Goal: Task Accomplishment & Management: Manage account settings

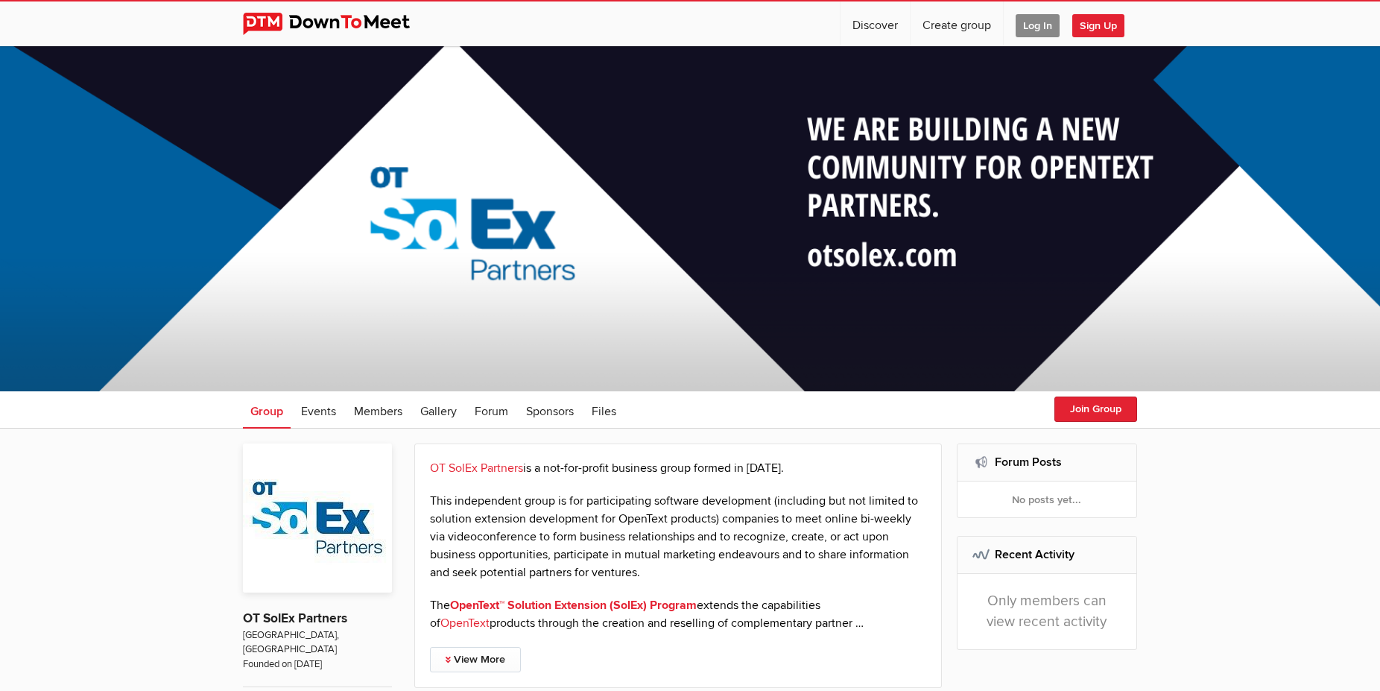
scroll to position [304, 0]
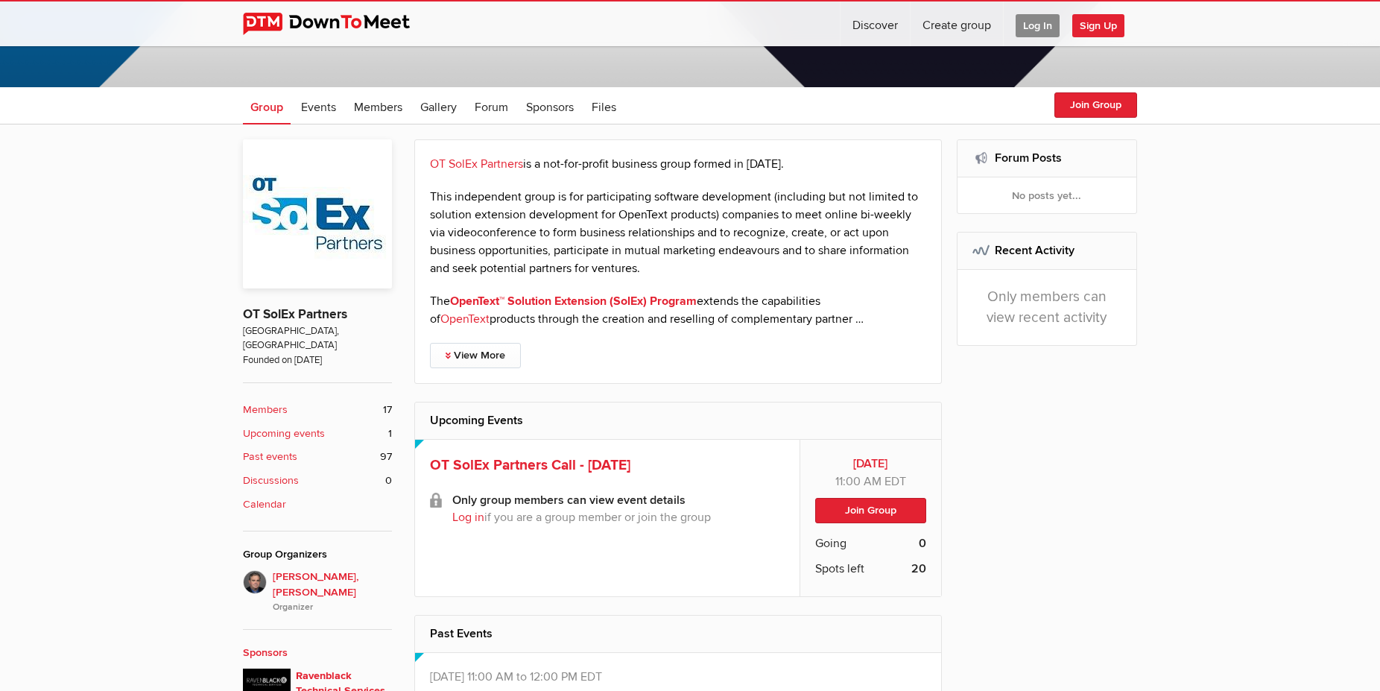
click at [489, 368] on div "OT SolEx Partners is a not-for-profit business group formed in [DATE]. This ind…" at bounding box center [677, 261] width 527 height 244
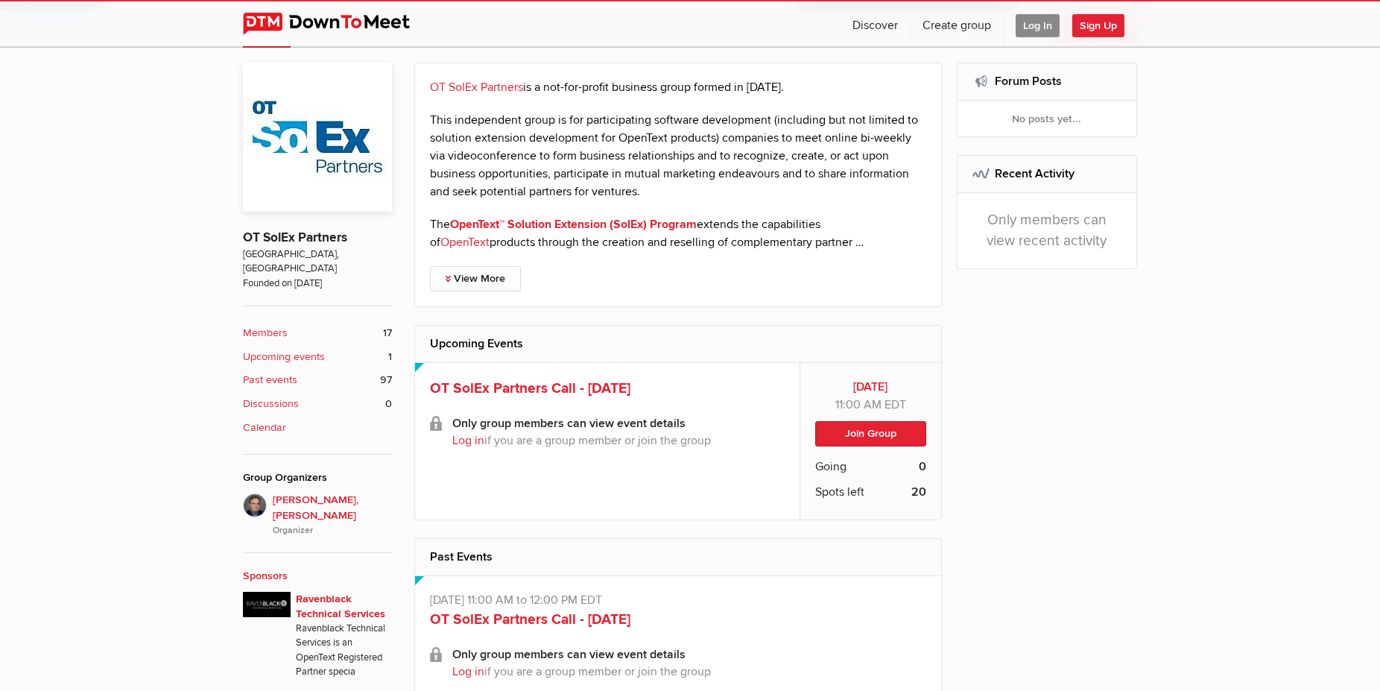
scroll to position [456, 0]
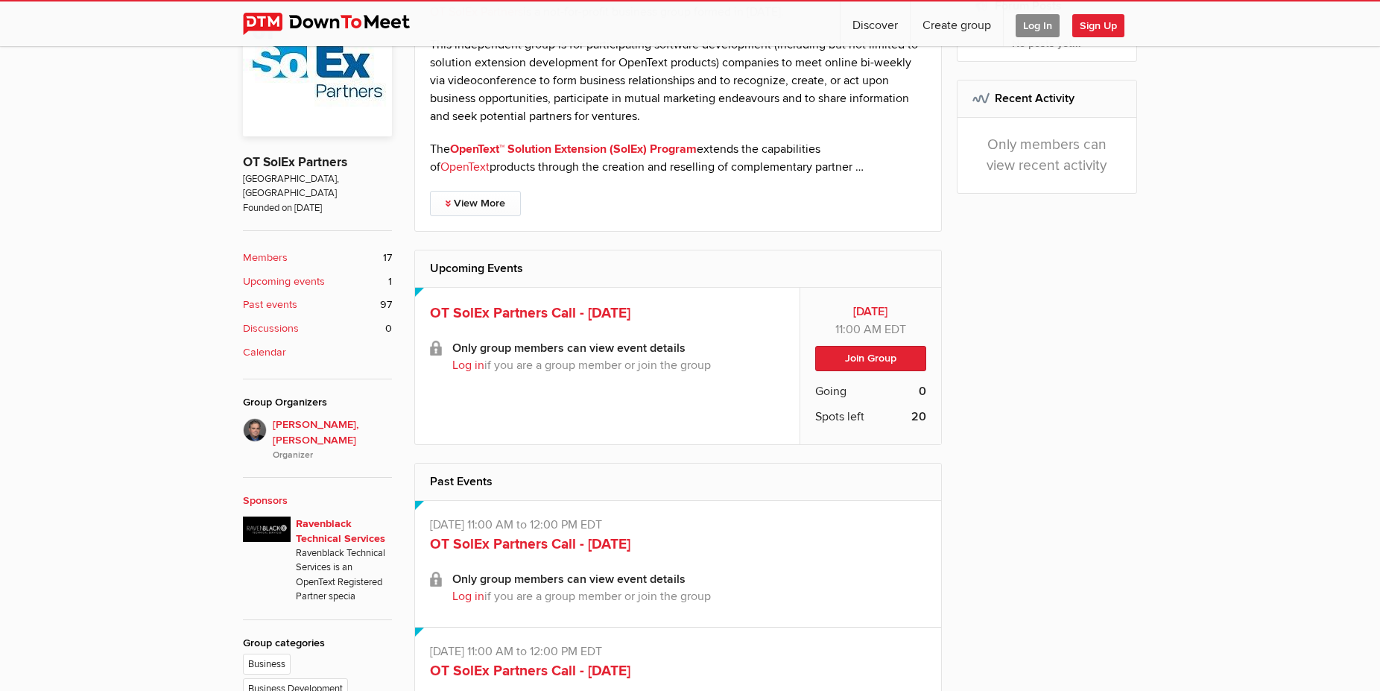
click at [1042, 19] on span "Log In" at bounding box center [1037, 25] width 44 height 23
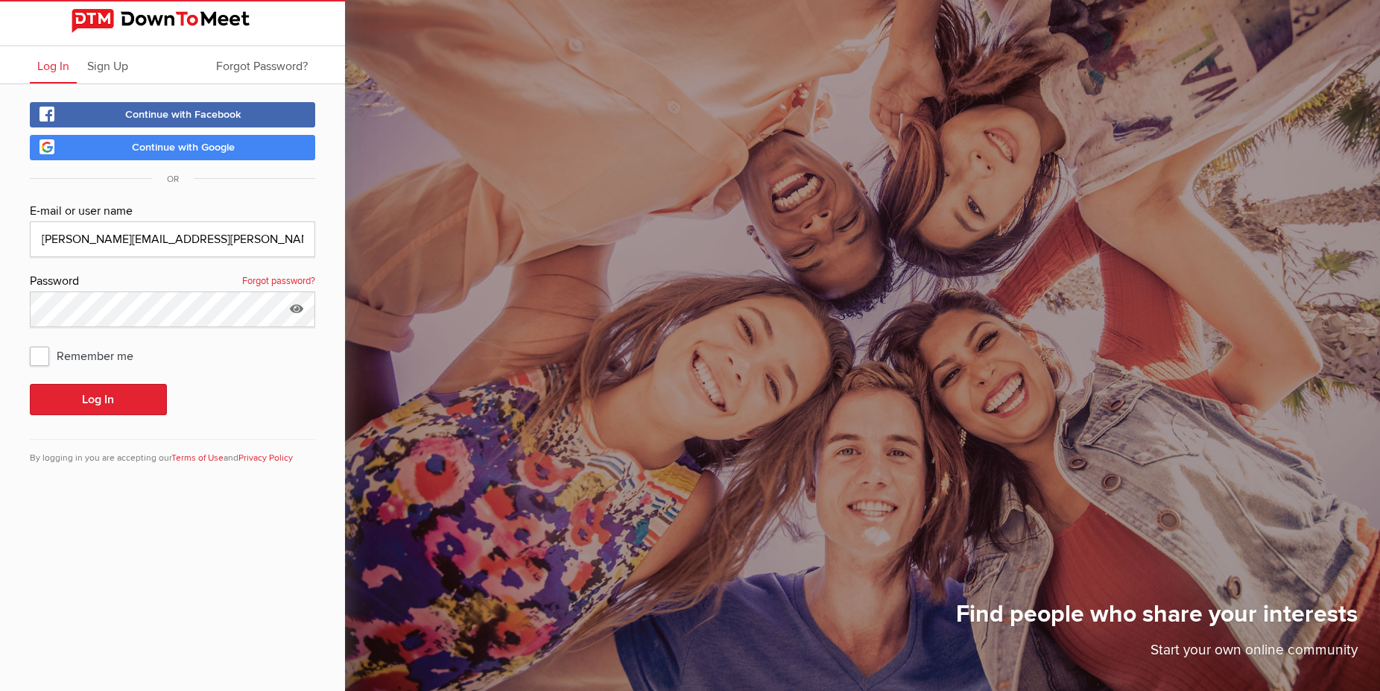
click at [43, 355] on span "Remember me" at bounding box center [89, 355] width 118 height 27
click at [30, 342] on input "Remember me" at bounding box center [29, 341] width 1 height 1
checkbox input "true"
click at [96, 390] on button "Log In" at bounding box center [98, 399] width 137 height 31
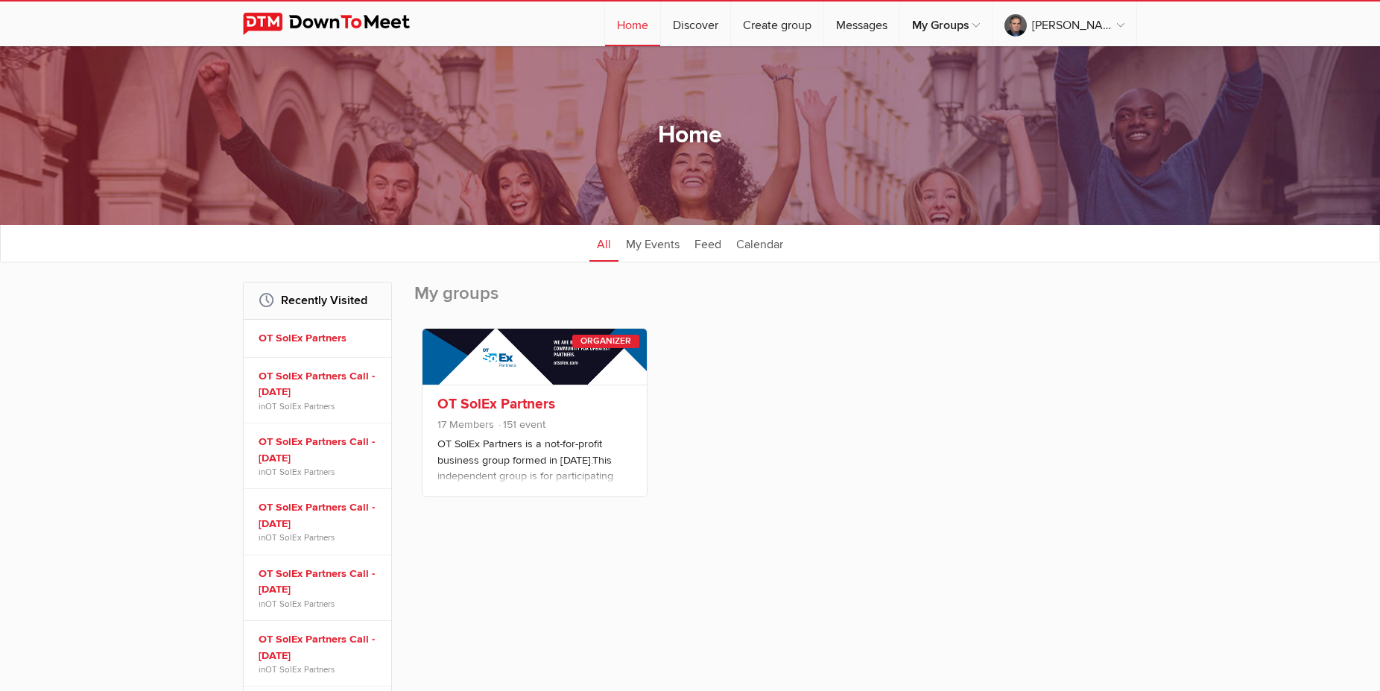
click at [487, 405] on link "OT SolEx Partners" at bounding box center [496, 404] width 118 height 18
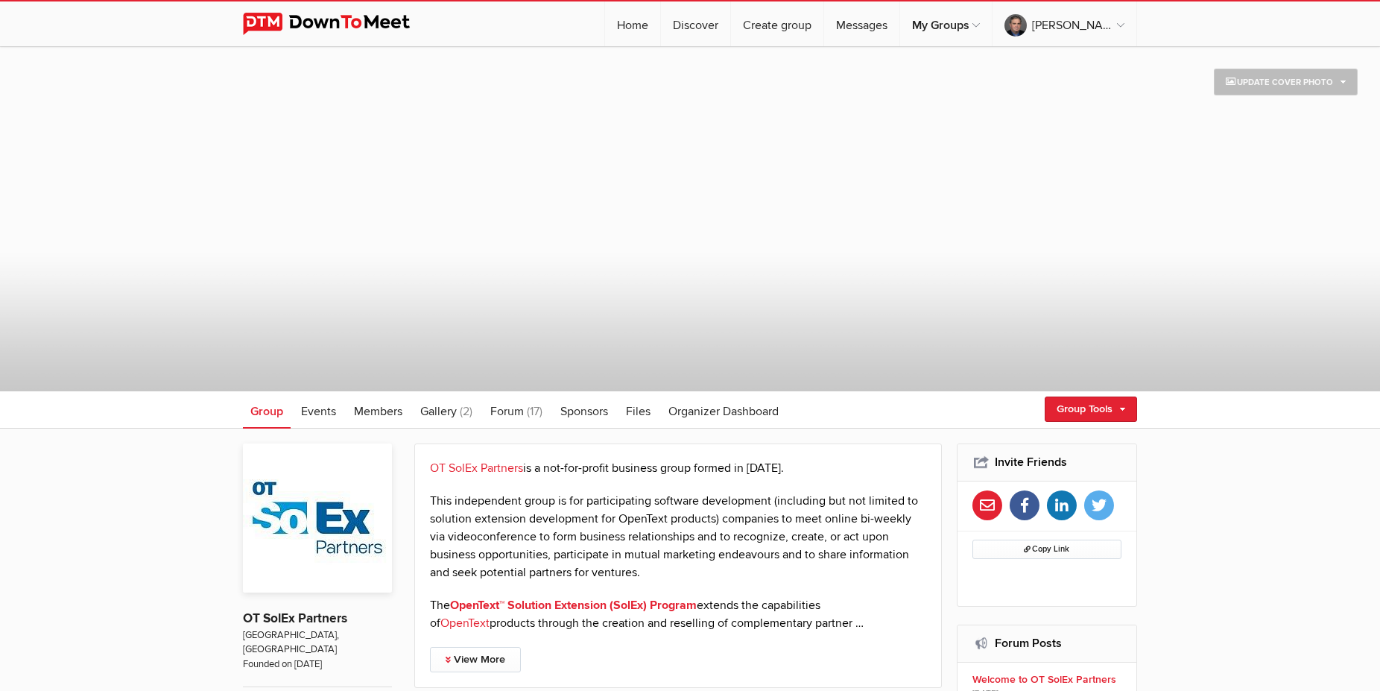
scroll to position [304, 0]
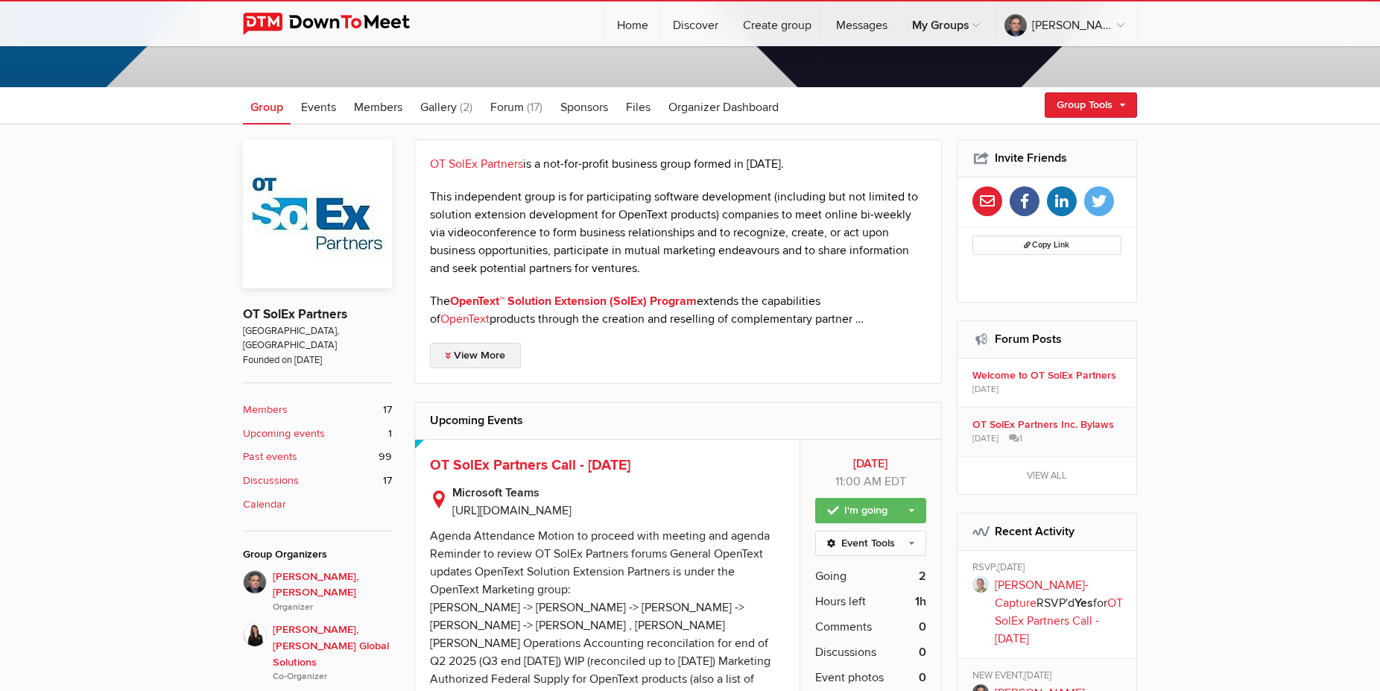
click at [495, 352] on link "View More" at bounding box center [475, 355] width 91 height 25
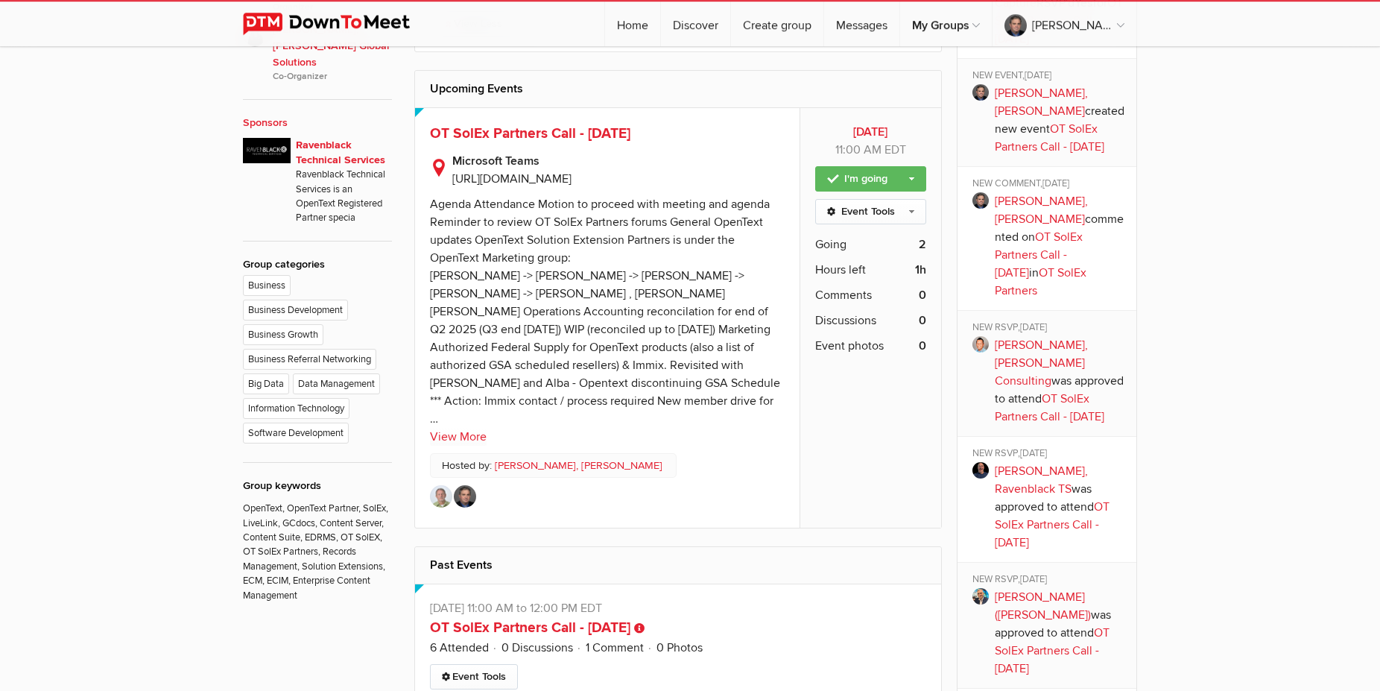
scroll to position [684, 0]
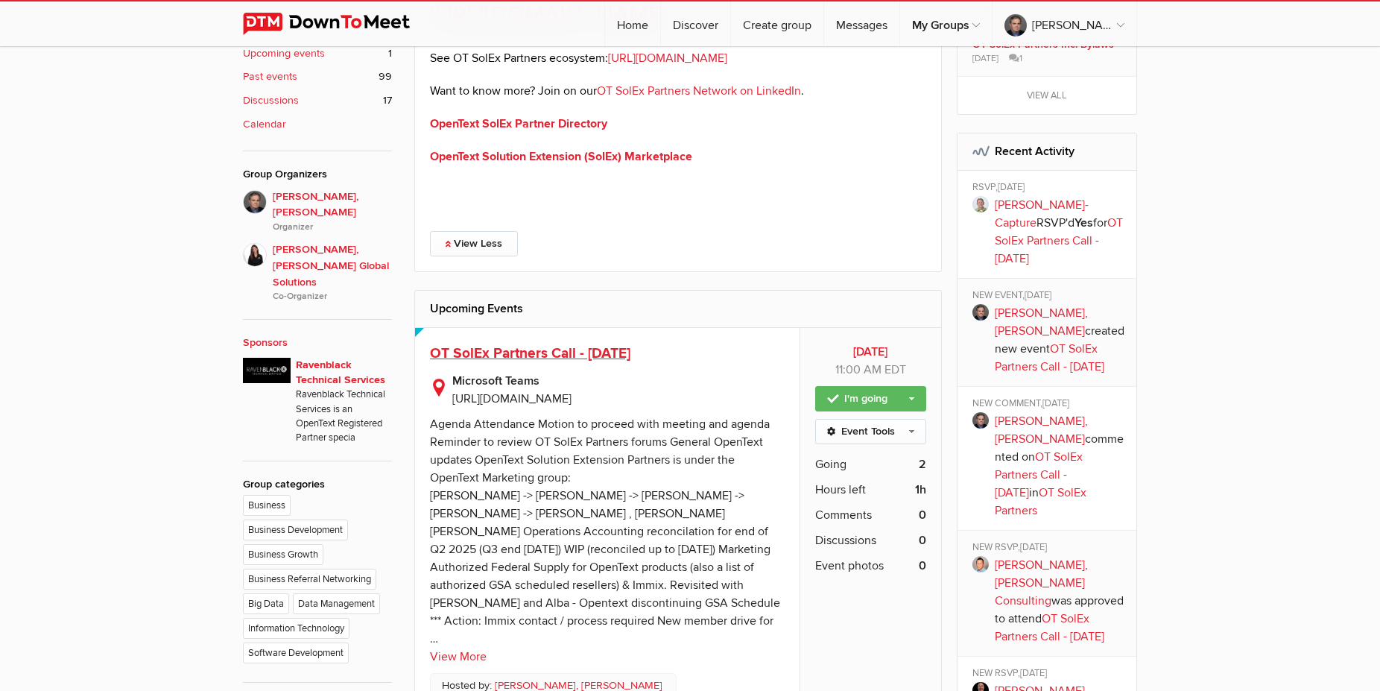
click at [557, 355] on span "OT SolEx Partners Call - [DATE]" at bounding box center [530, 353] width 200 height 18
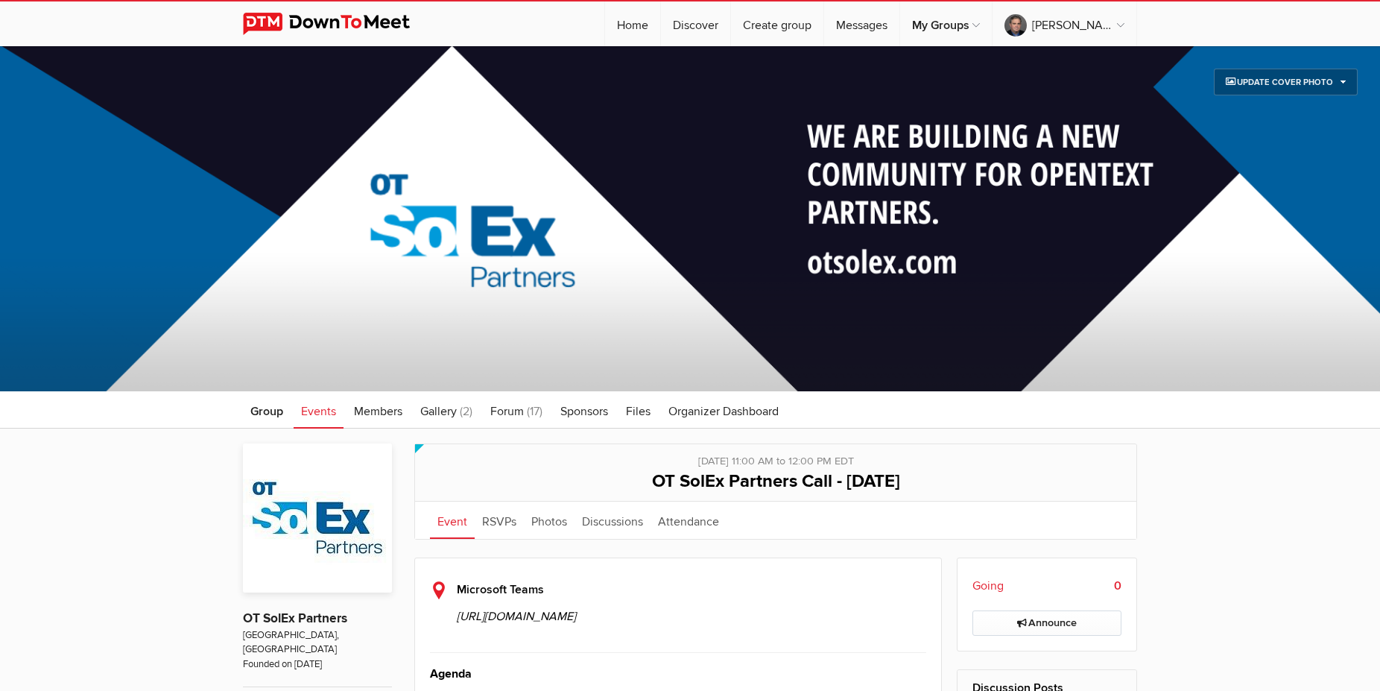
scroll to position [304, 0]
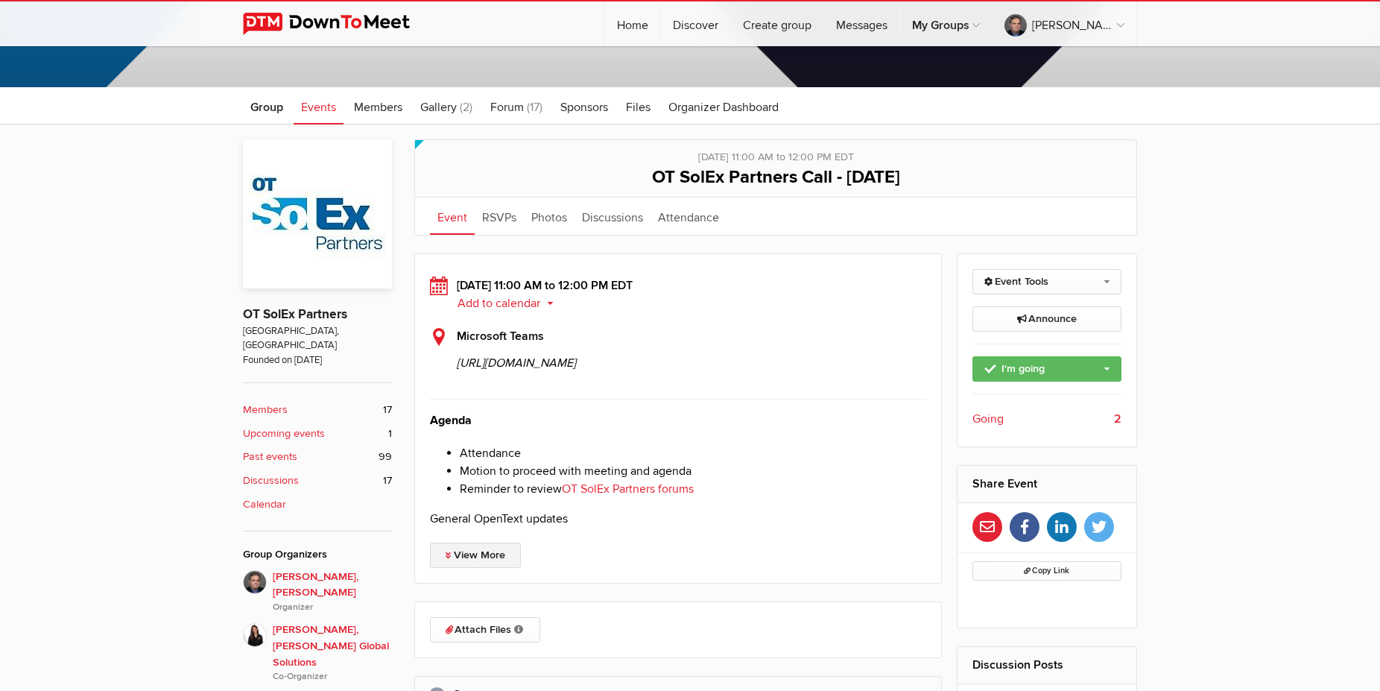
click at [457, 568] on link "View More" at bounding box center [475, 554] width 91 height 25
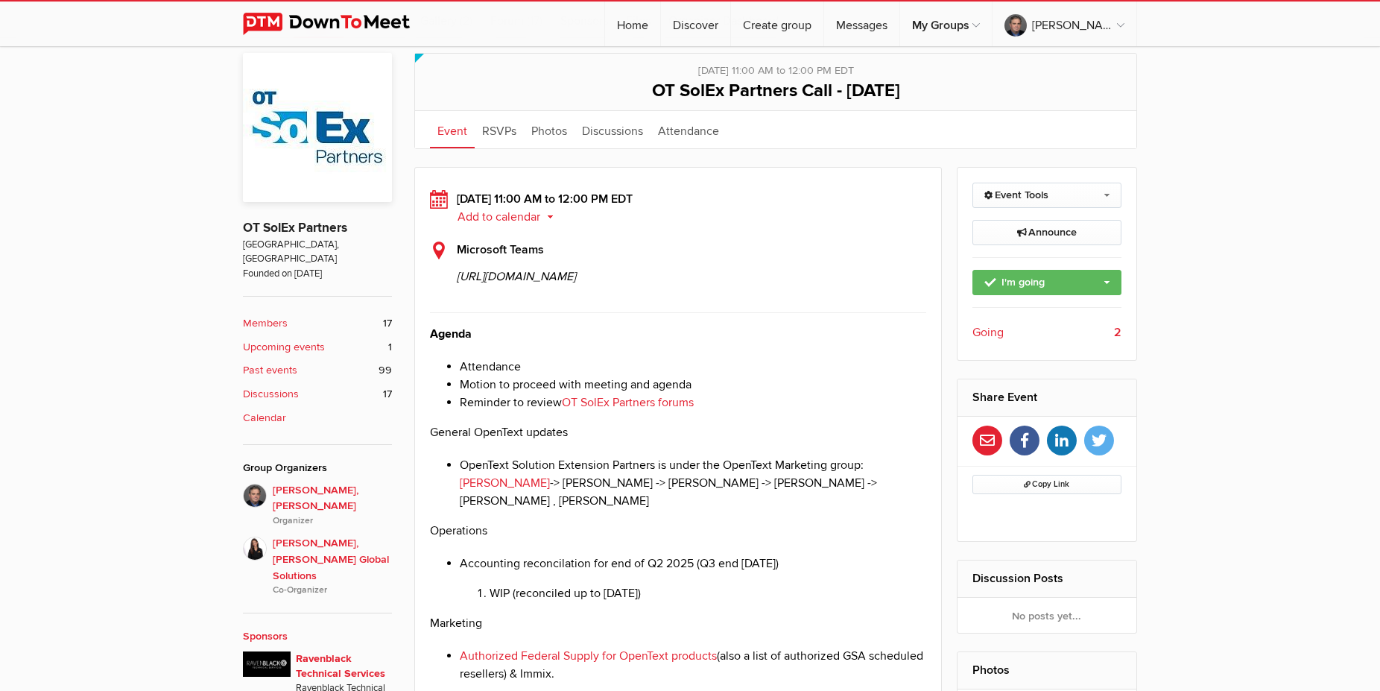
scroll to position [380, 0]
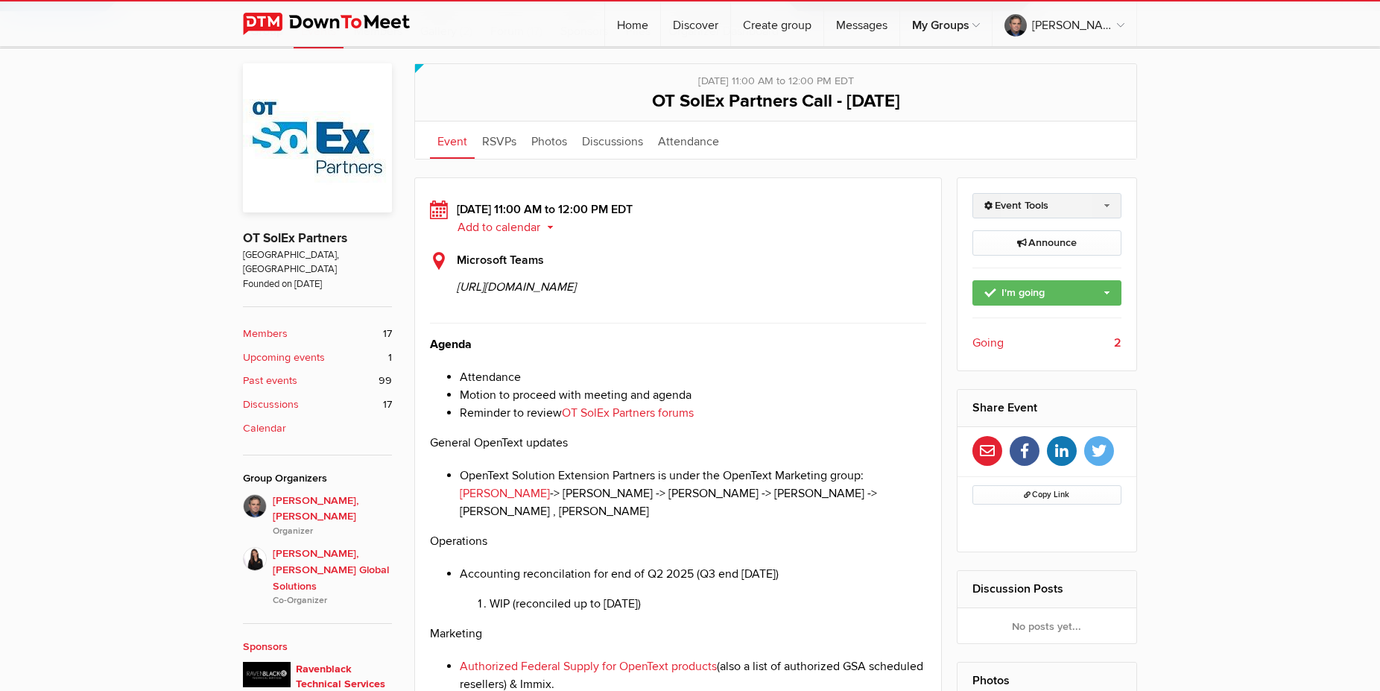
click at [1110, 208] on link "Event Tools" at bounding box center [1047, 205] width 150 height 25
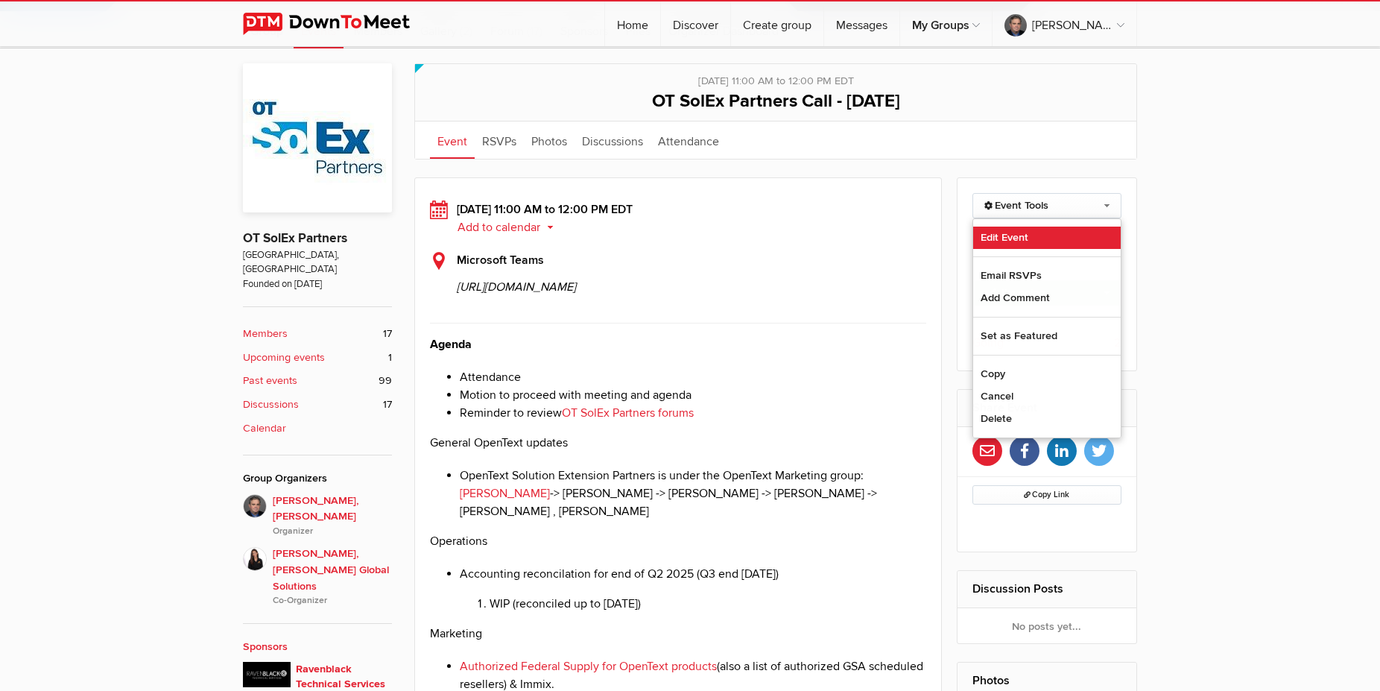
click at [1012, 230] on link "Edit Event" at bounding box center [1047, 237] width 148 height 22
select select "11:00:00"
select select
select select "PM"
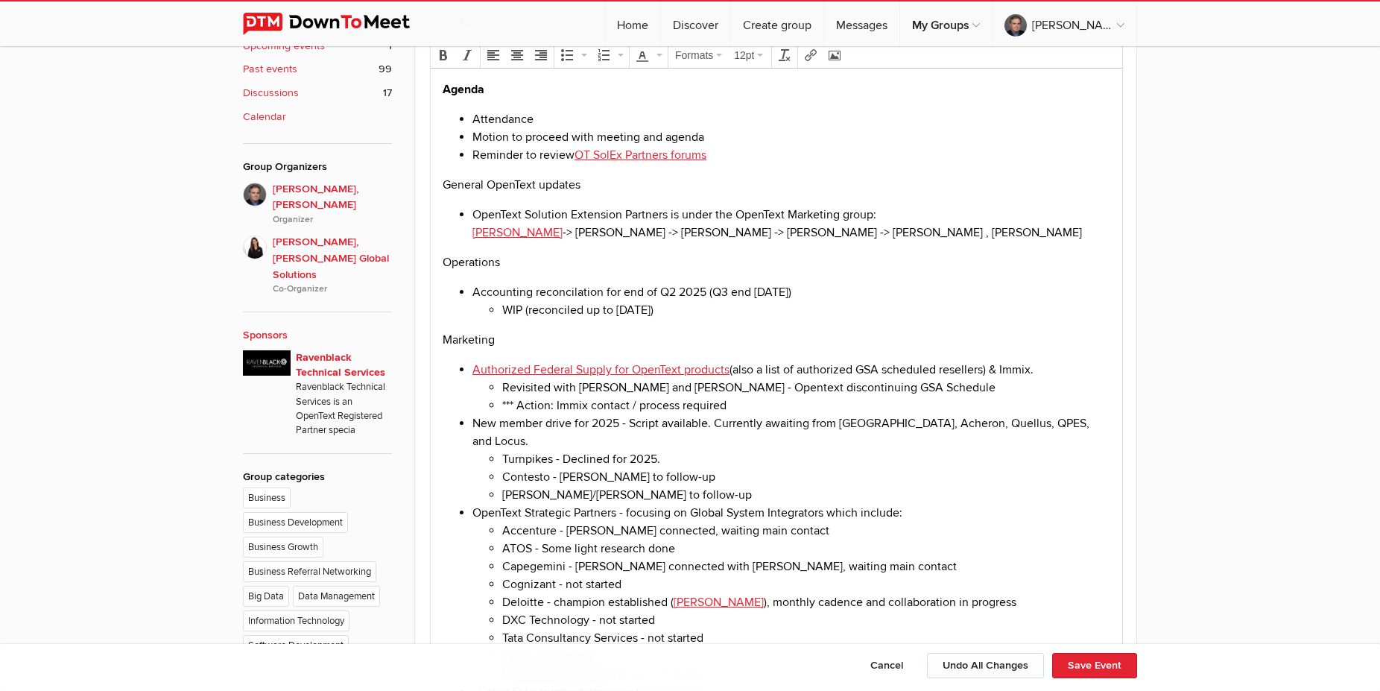
scroll to position [684, 0]
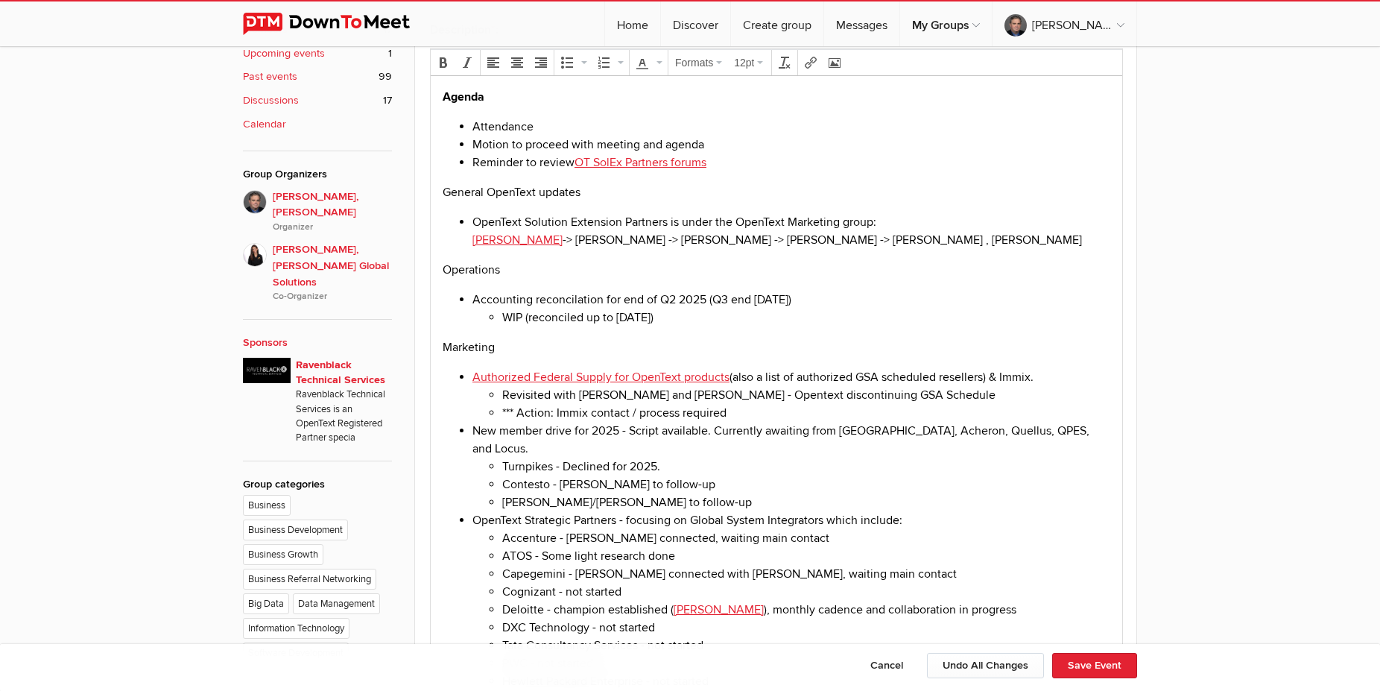
click at [1071, 240] on li "OpenText Solution Extension Partners is under the OpenText Marketing group: [PE…" at bounding box center [791, 230] width 638 height 36
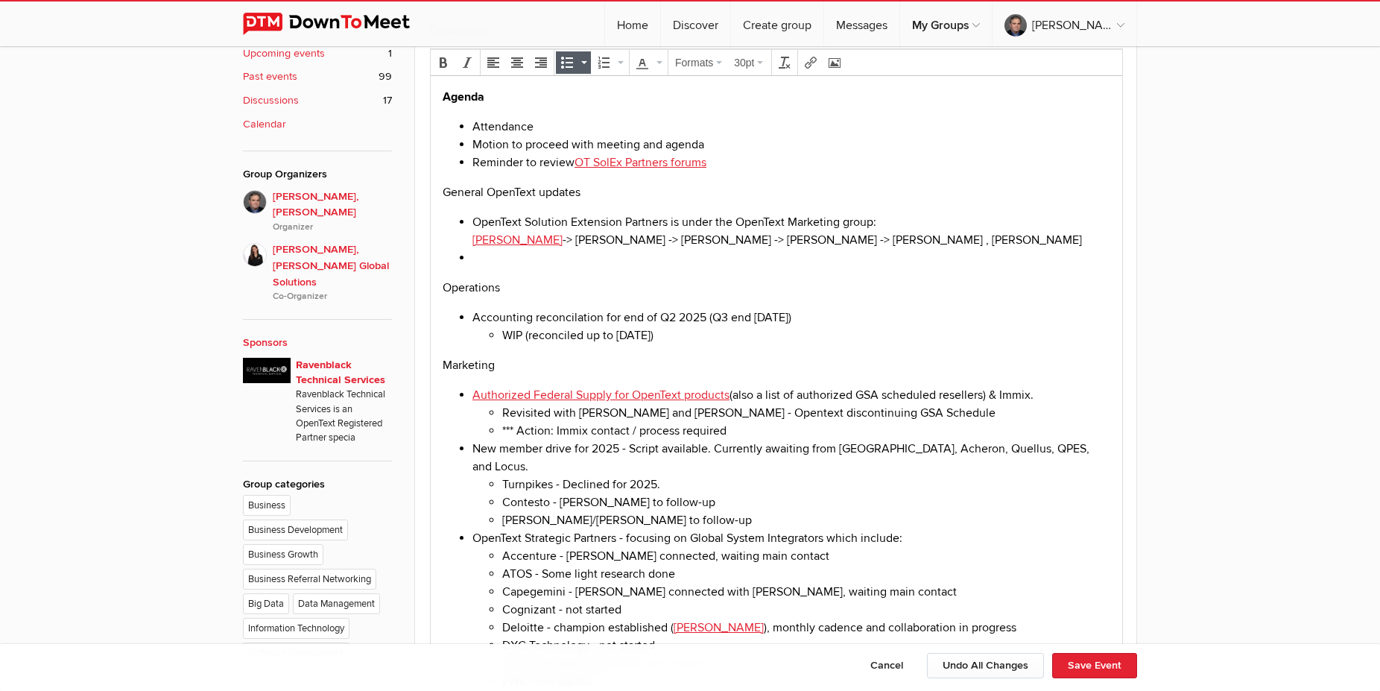
paste body
drag, startPoint x: 740, startPoint y: 261, endPoint x: 469, endPoint y: 261, distance: 271.2
click at [472, 261] on li "OpenText sells non-core business to NetDocuments" at bounding box center [791, 257] width 638 height 18
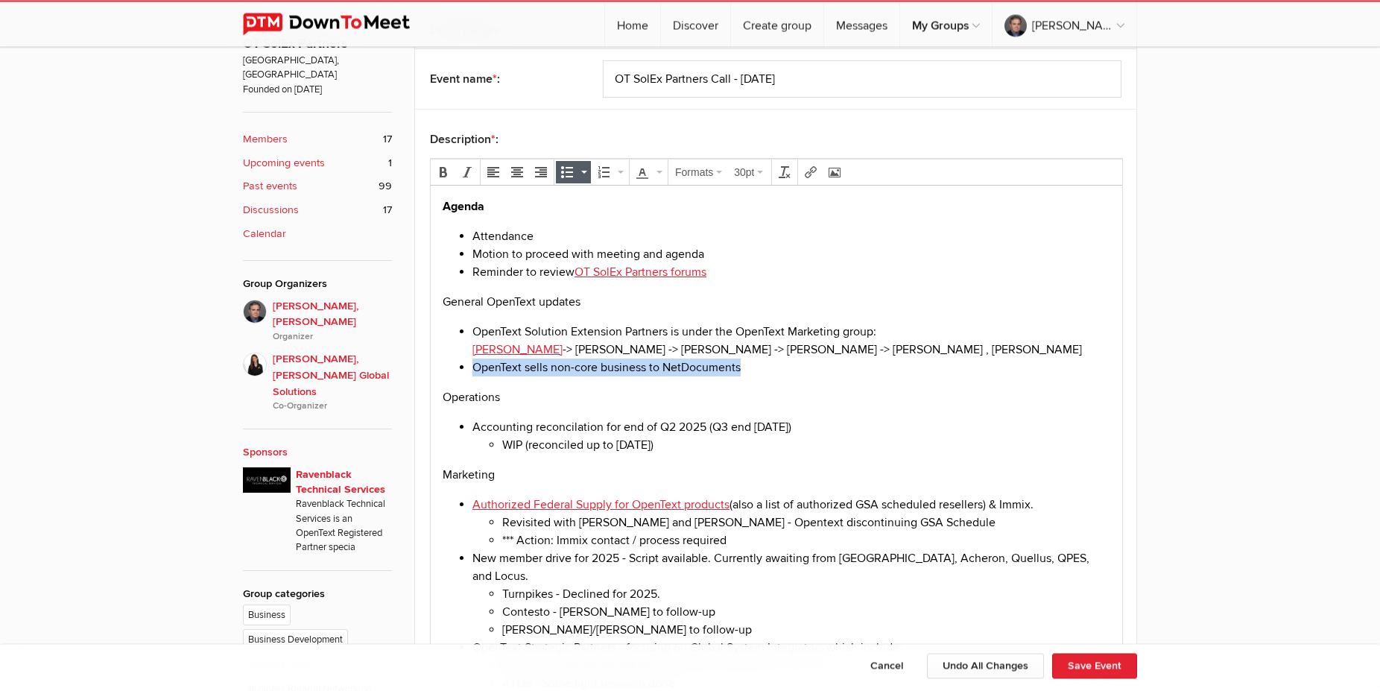
scroll to position [532, 0]
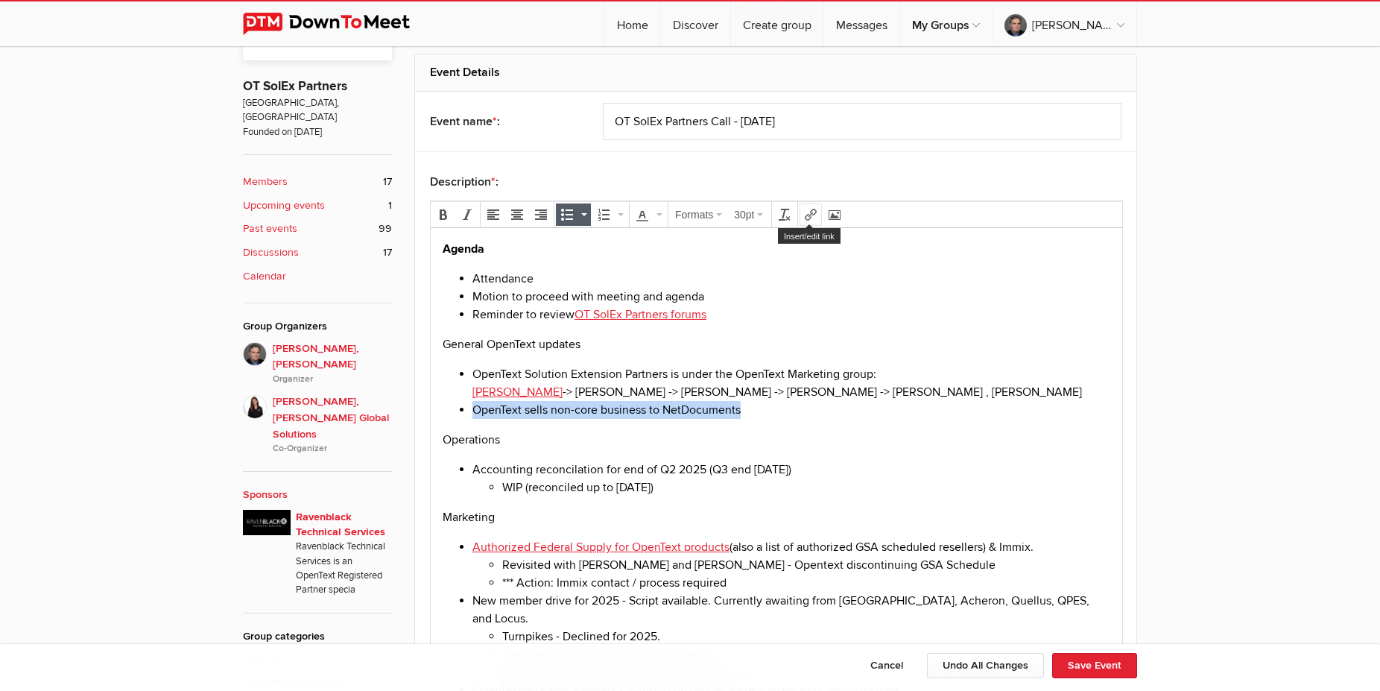
click at [810, 209] on icon "Insert/edit link" at bounding box center [811, 215] width 12 height 12
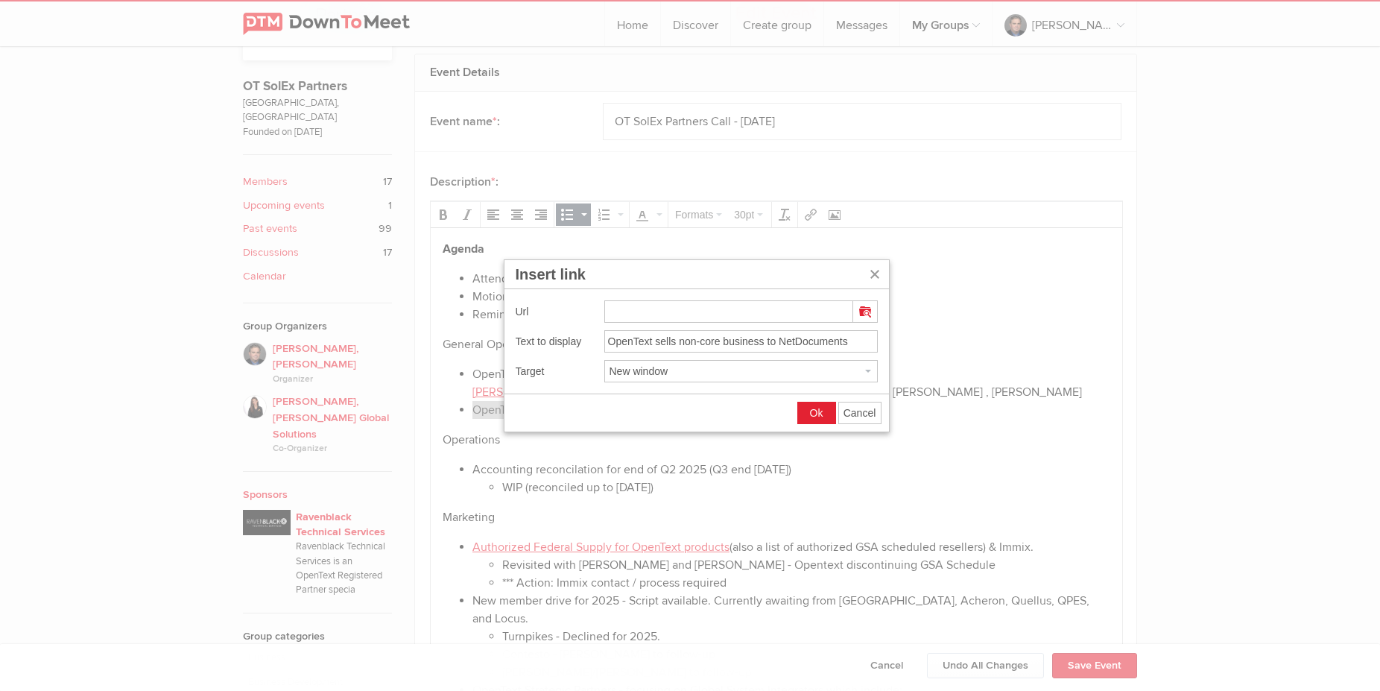
type input "[URL][DOMAIN_NAME]"
click at [822, 416] on span "Ok" at bounding box center [816, 413] width 13 height 12
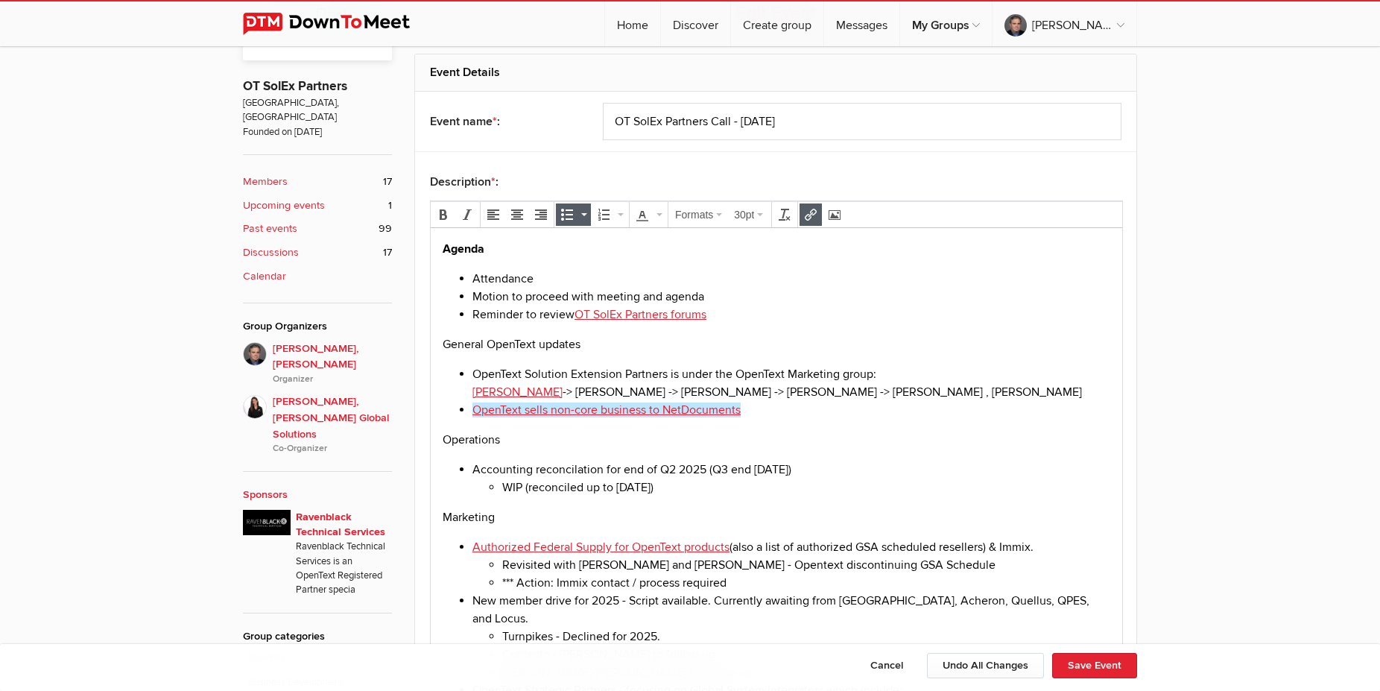
click at [735, 448] on p "Operations" at bounding box center [777, 439] width 668 height 18
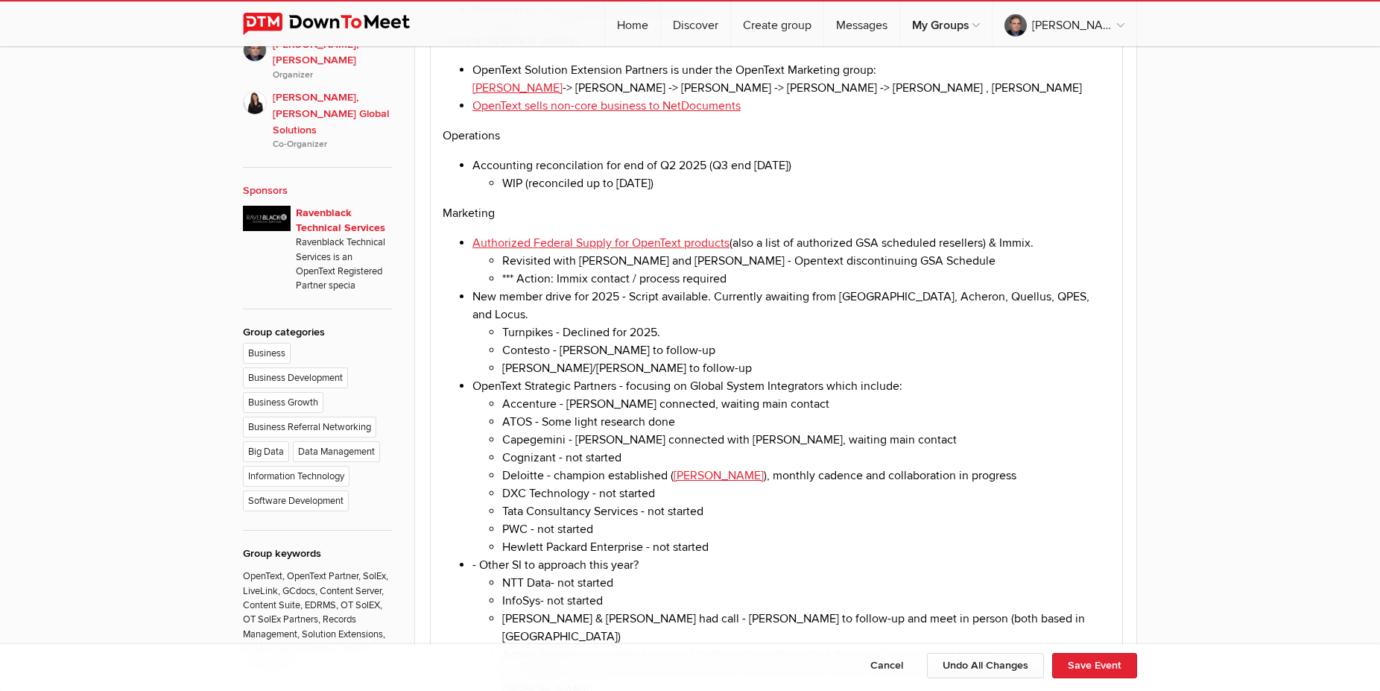
scroll to position [912, 0]
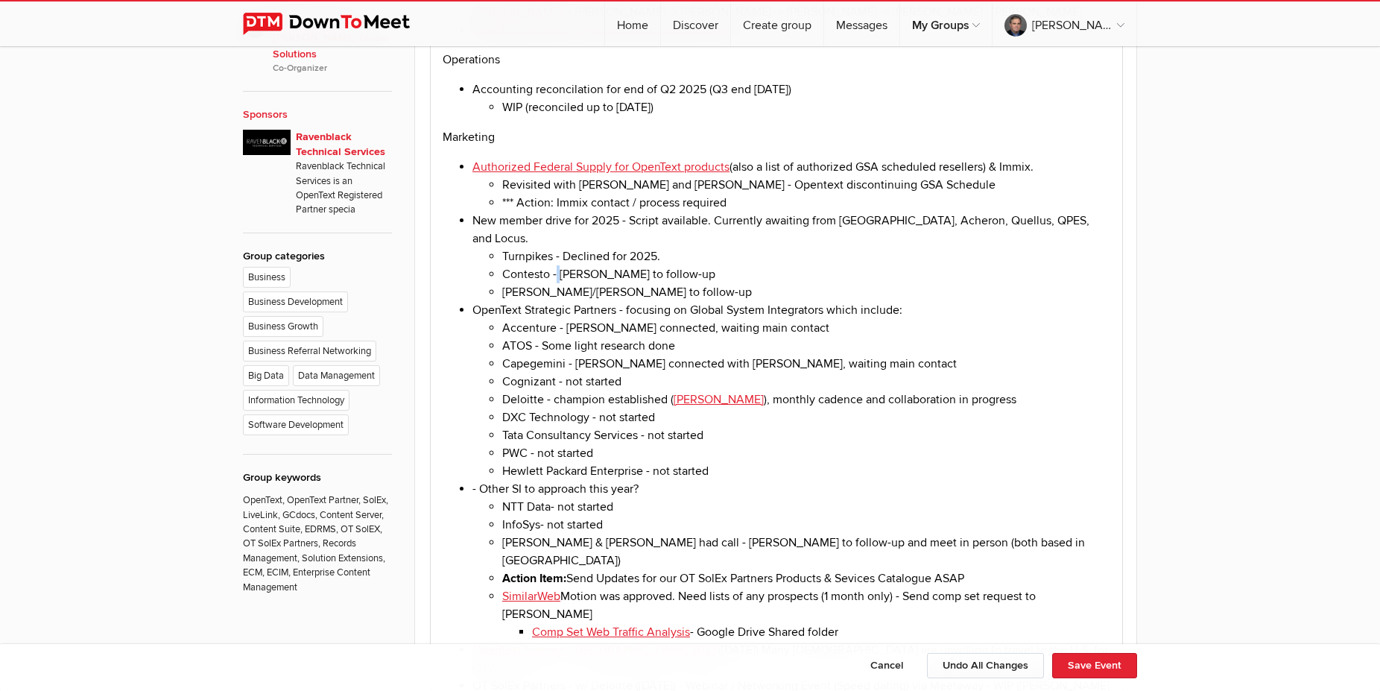
click at [559, 266] on li "Contesto - [PERSON_NAME] to follow-up" at bounding box center [806, 274] width 608 height 18
drag, startPoint x: 554, startPoint y: 266, endPoint x: 673, endPoint y: 264, distance: 119.2
click at [673, 265] on li "Contesto - [PERSON_NAME] to follow-up" at bounding box center [806, 274] width 608 height 18
click at [662, 286] on li "[PERSON_NAME]/[PERSON_NAME] to follow-up" at bounding box center [806, 292] width 608 height 18
click at [665, 247] on li "Turnpikes - Declined for 2025." at bounding box center [806, 256] width 608 height 18
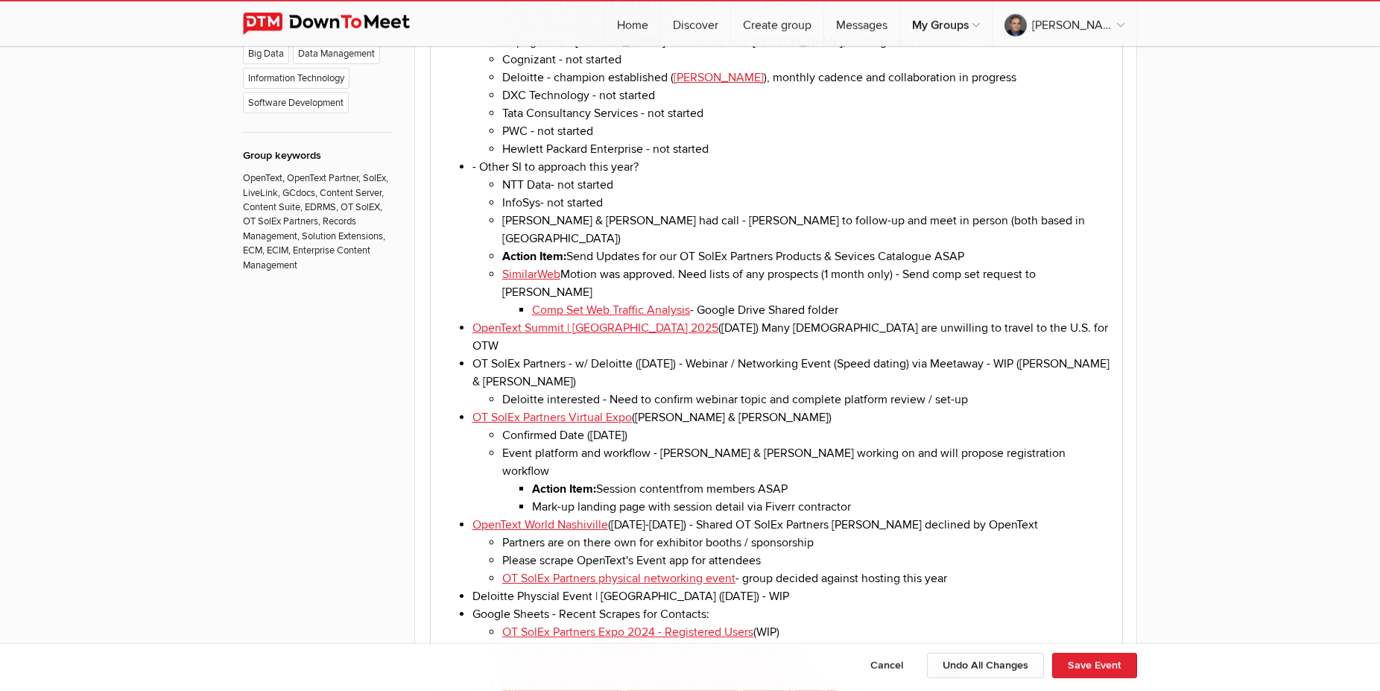
scroll to position [1216, 0]
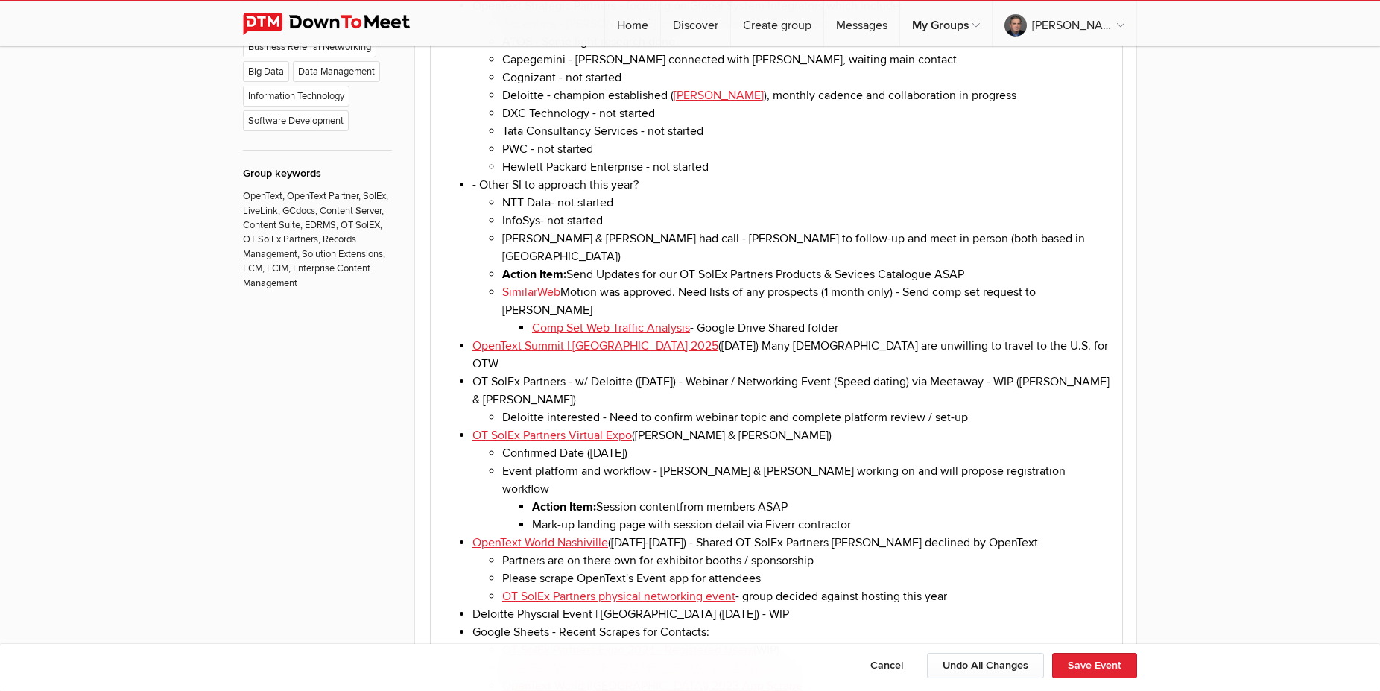
click at [979, 265] on li "Action Item: Send Updates for our OT SolEx Partners Products & Sevices Catalogu…" at bounding box center [806, 274] width 608 height 18
drag, startPoint x: 597, startPoint y: 260, endPoint x: 573, endPoint y: 259, distance: 23.9
click at [573, 265] on li "Action Item: Send Updates for our OT SolEx Partners Products & Sevices Catalogu…" at bounding box center [806, 274] width 608 height 18
click at [653, 337] on li "OpenText Summit | [GEOGRAPHIC_DATA] 2025 ([DATE]) Many [DEMOGRAPHIC_DATA] are u…" at bounding box center [791, 355] width 638 height 36
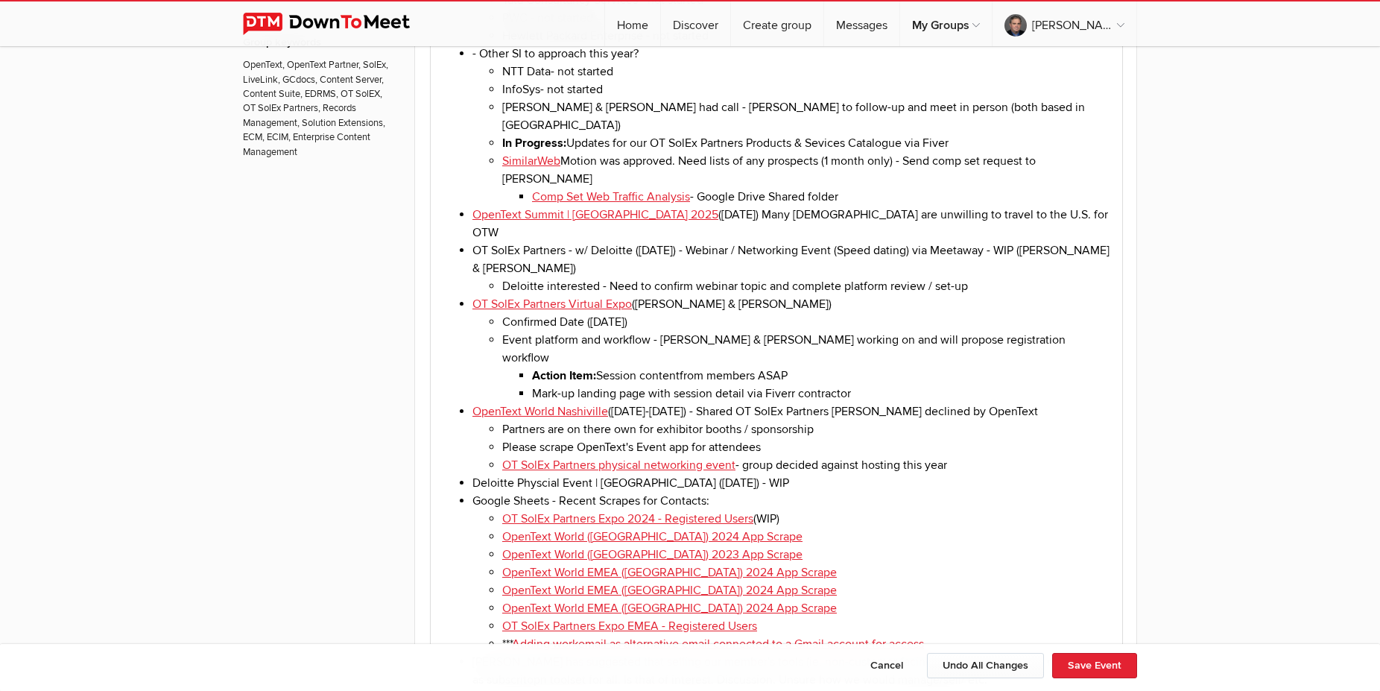
scroll to position [1368, 0]
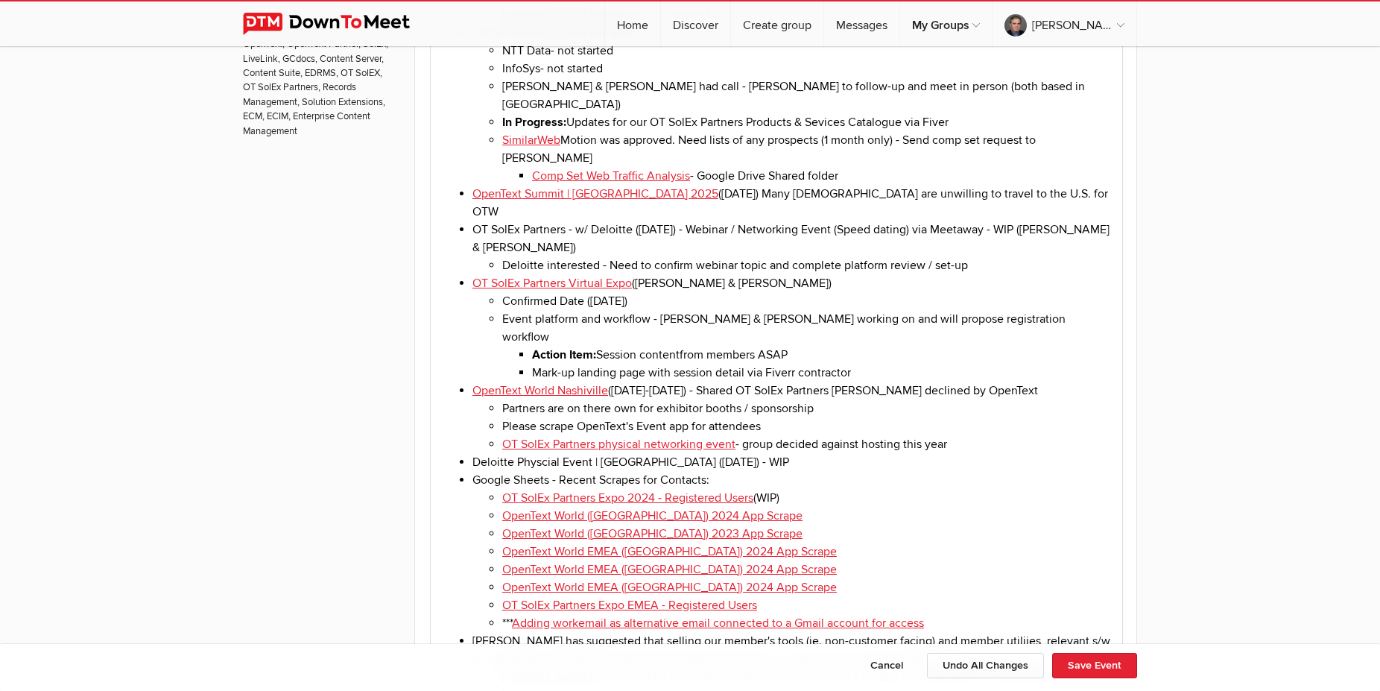
click at [796, 346] on li "Action Item: Session contentfrom members ASAP" at bounding box center [821, 355] width 578 height 18
click at [685, 346] on li "Action Item: Session contentfrom members ASAP" at bounding box center [821, 355] width 578 height 18
click at [814, 346] on li "Action Item: Session content from members ASAP" at bounding box center [821, 355] width 578 height 18
click at [860, 364] on li "Mark-up landing page with session detail via Fiverr contractor" at bounding box center [821, 373] width 578 height 18
click at [533, 364] on li "Mark-up landing page with session detail via Fiverr contractor" at bounding box center [821, 373] width 578 height 18
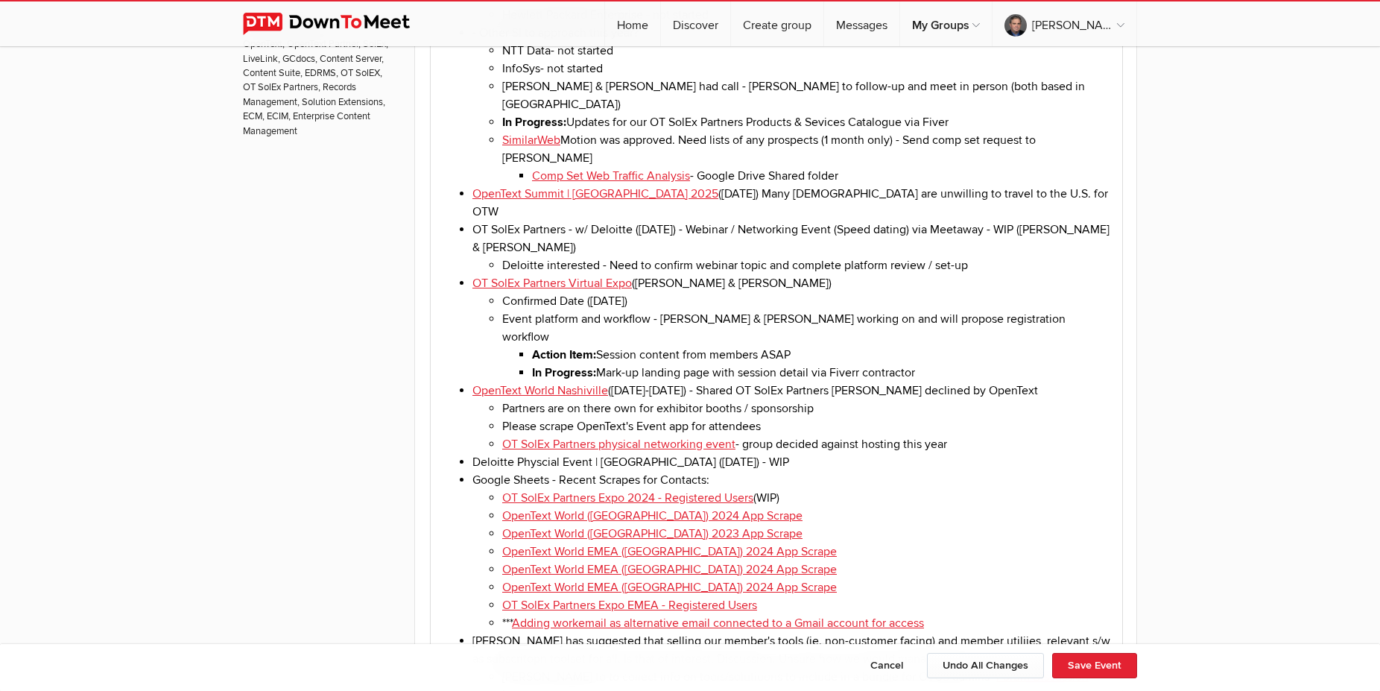
click at [679, 346] on li "Action Item: Session content from members ASAP" at bounding box center [821, 355] width 578 height 18
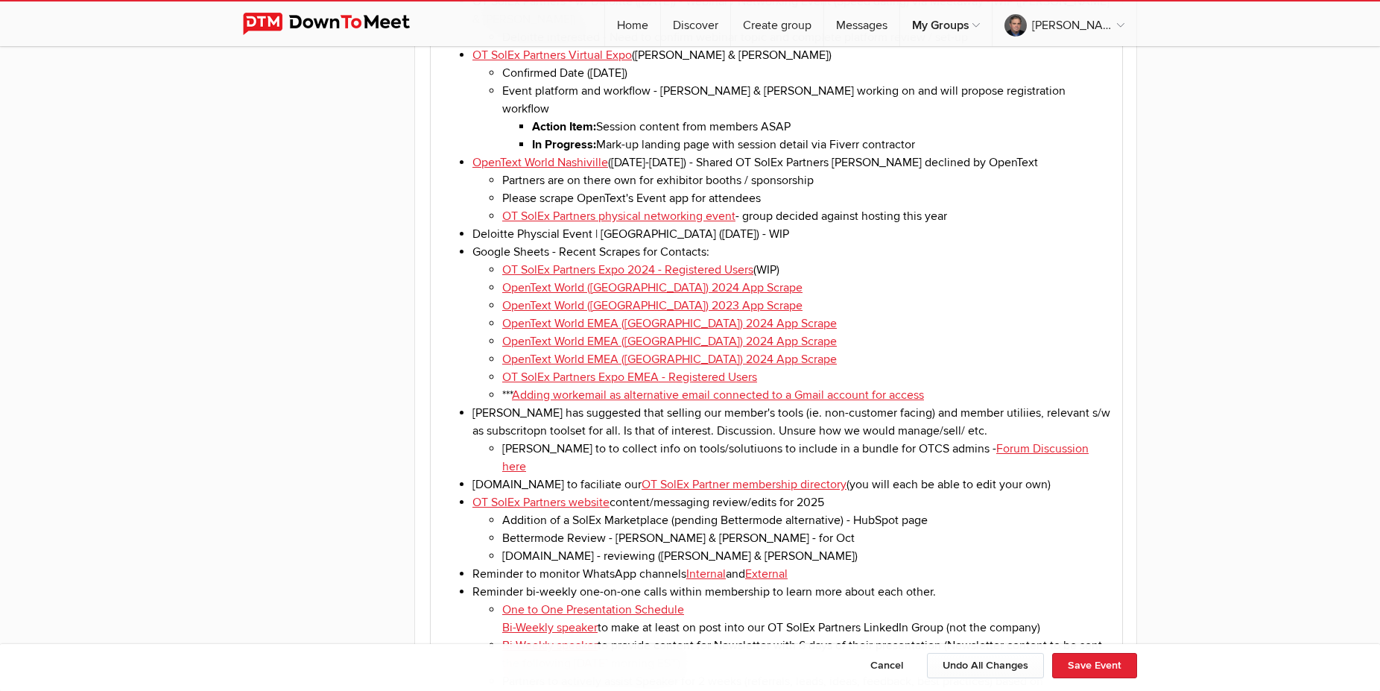
scroll to position [1748, 0]
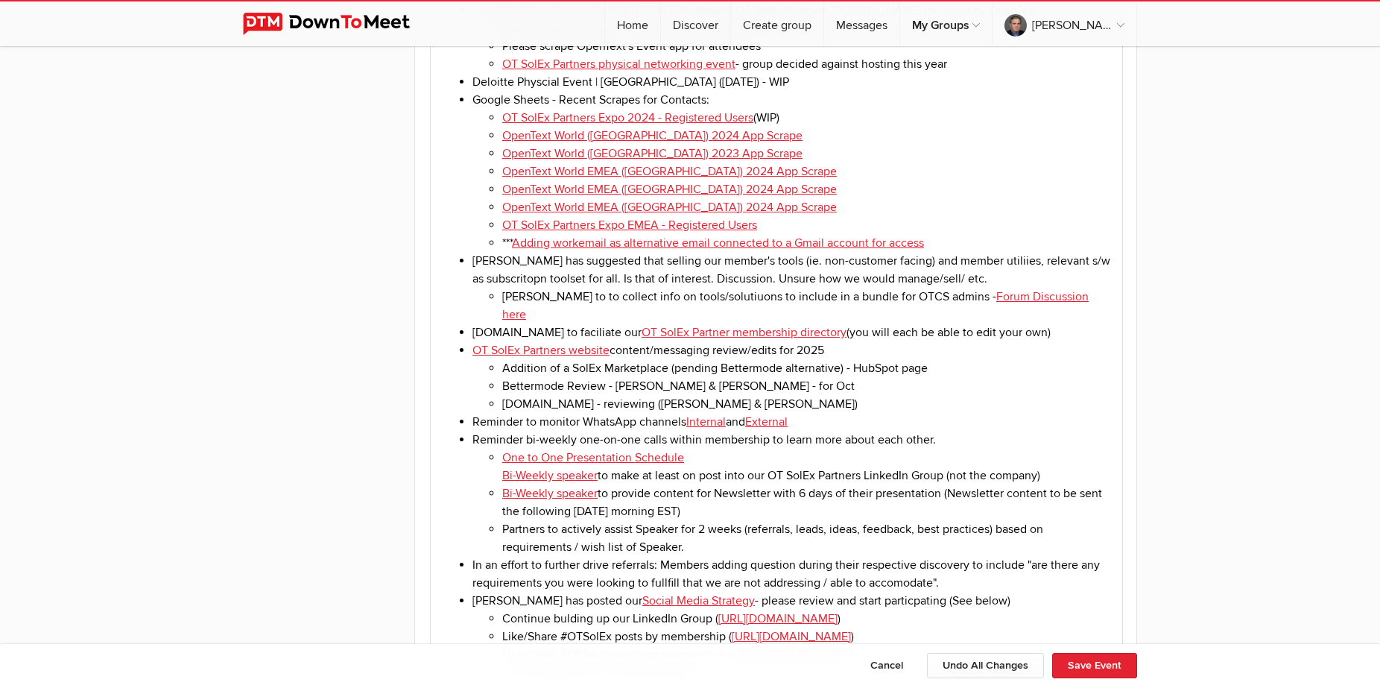
click at [738, 377] on li "Bettermode Review - [PERSON_NAME] & [PERSON_NAME] - for Oct" at bounding box center [806, 386] width 608 height 18
click at [679, 395] on li "[DOMAIN_NAME] - reviewing ([PERSON_NAME] & [PERSON_NAME])" at bounding box center [806, 404] width 608 height 18
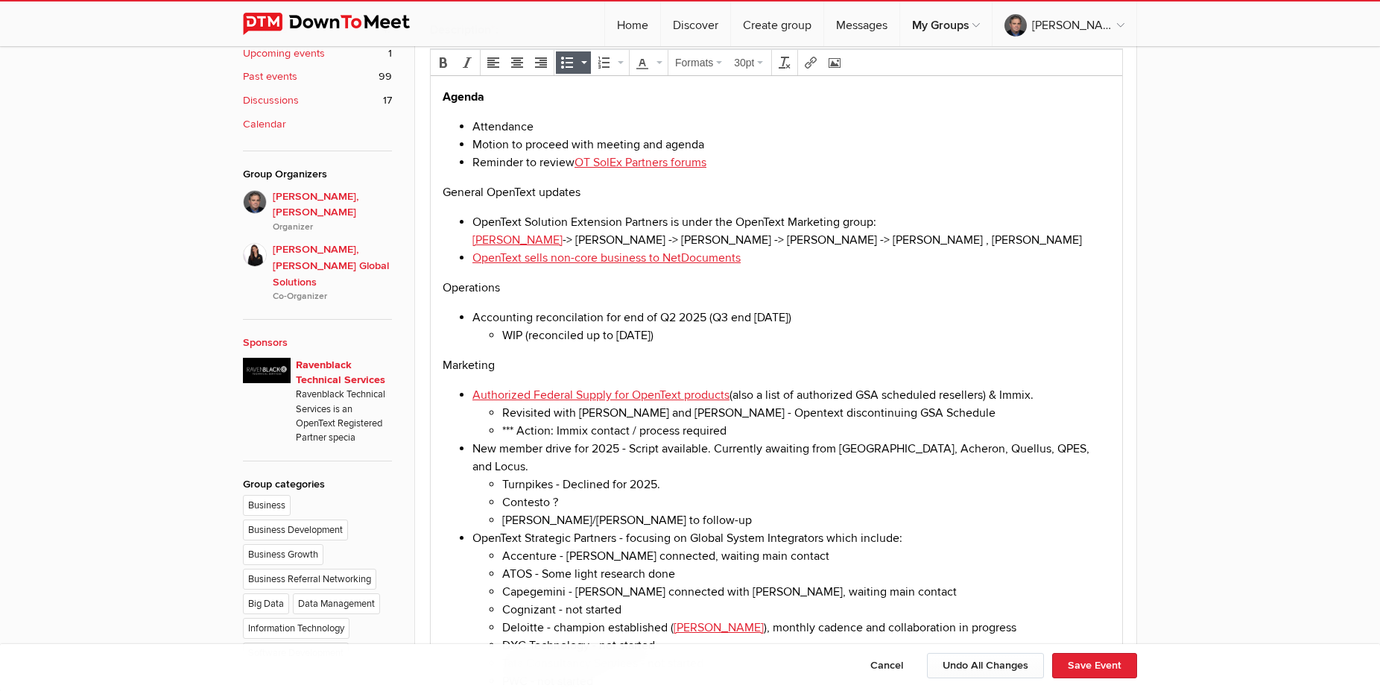
scroll to position [532, 0]
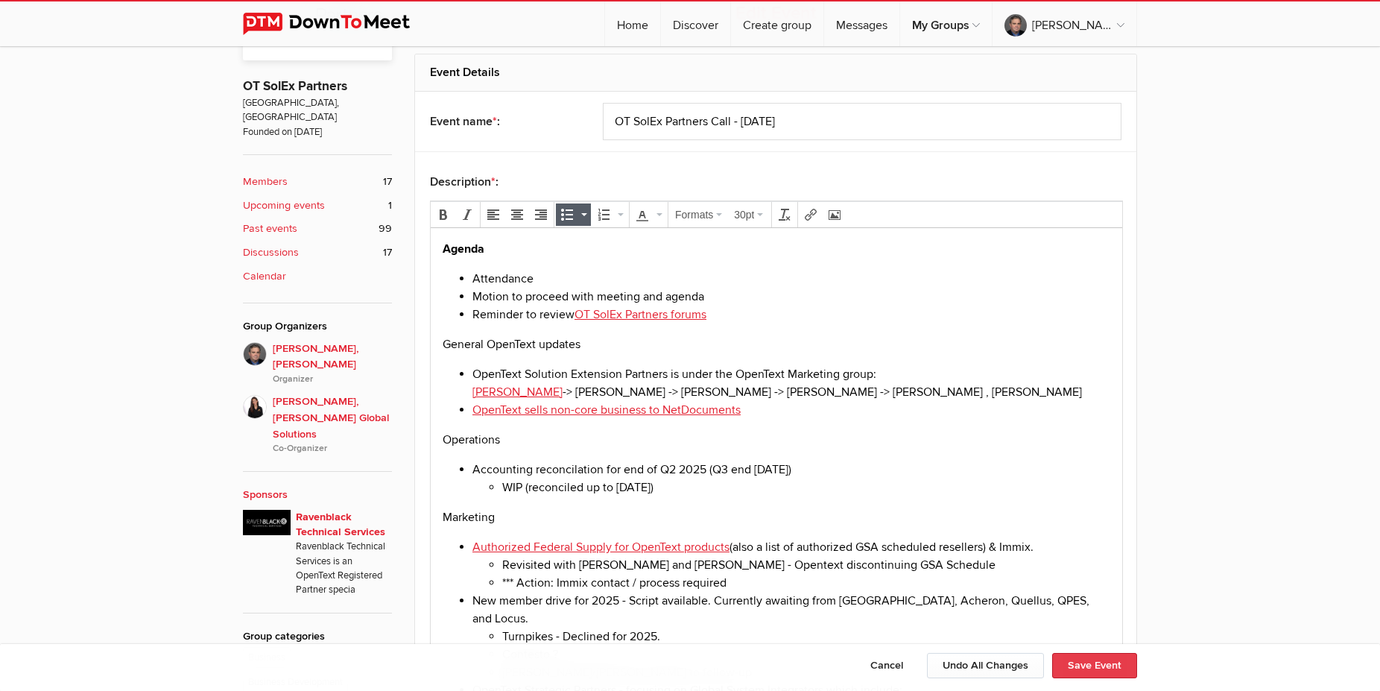
click at [1109, 670] on button "Save Event" at bounding box center [1094, 665] width 85 height 25
type input "[DATE]"
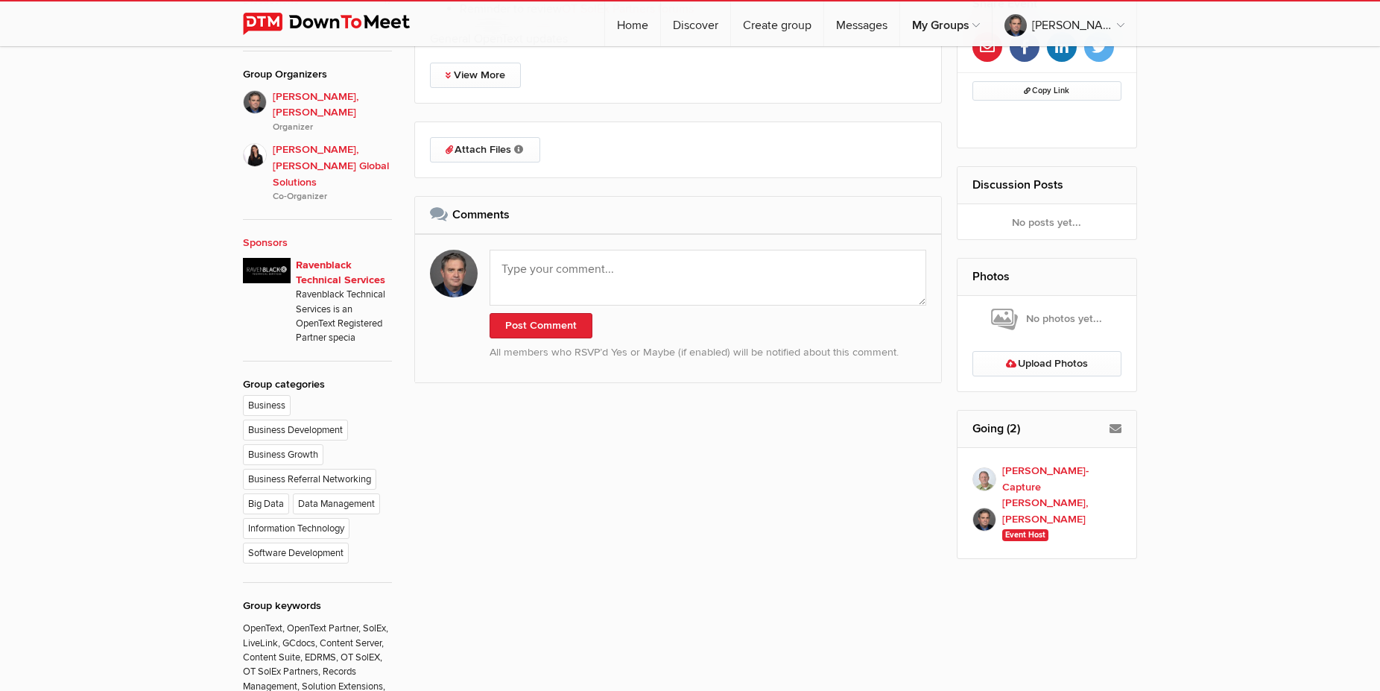
scroll to position [954, 0]
